Goal: Task Accomplishment & Management: Manage account settings

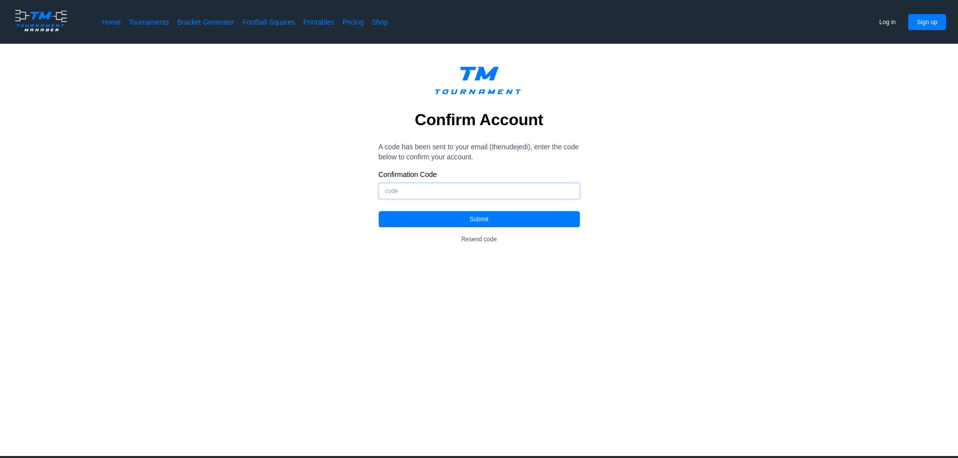
click at [437, 189] on input "Confirmation Code" at bounding box center [479, 191] width 201 height 16
type input "5"
type input "054404"
click at [513, 223] on button "Submit" at bounding box center [479, 219] width 201 height 16
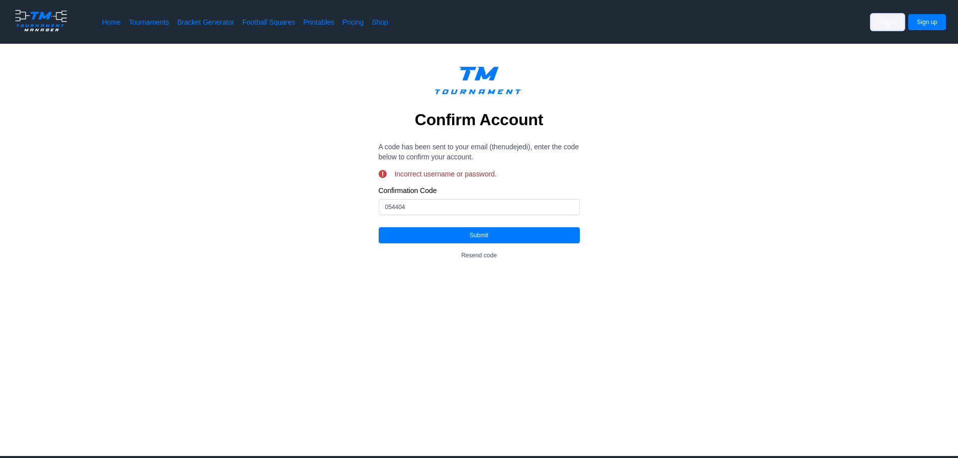
click at [899, 24] on button "Log in" at bounding box center [888, 22] width 34 height 16
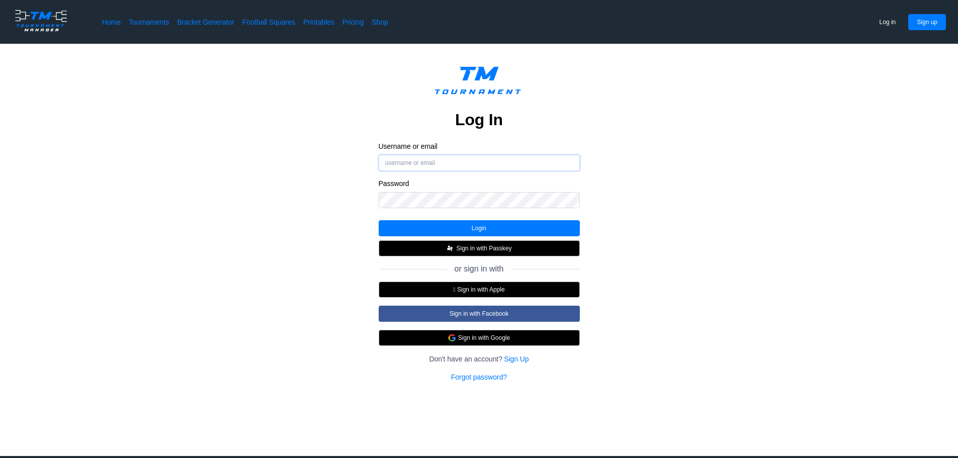
click at [393, 156] on input "Username or email" at bounding box center [479, 163] width 201 height 16
type input "thenudejedi"
